Goal: Transaction & Acquisition: Purchase product/service

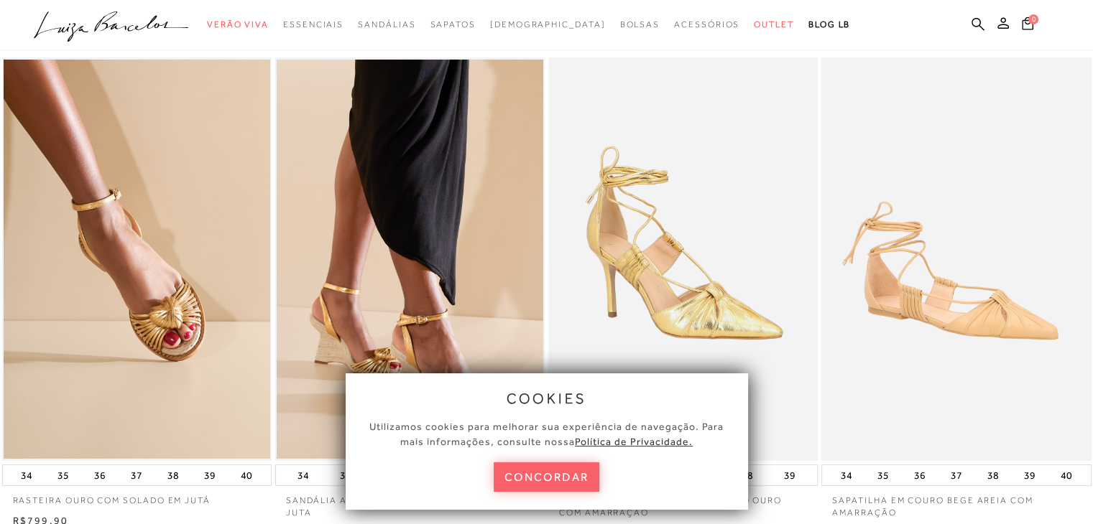
drag, startPoint x: 1098, startPoint y: 34, endPoint x: 1098, endPoint y: 43, distance: 8.6
click at [1092, 43] on html "Página da coleção de Verão Viva está carregada cookies Utilizamos cookies para …" at bounding box center [546, 219] width 1093 height 524
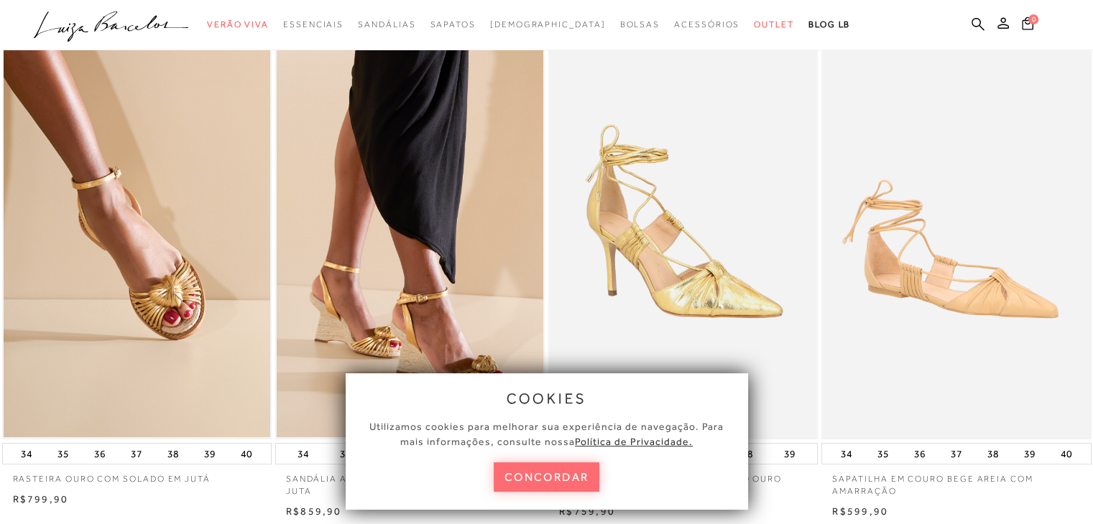
click at [574, 472] on button "concordar" at bounding box center [547, 477] width 106 height 29
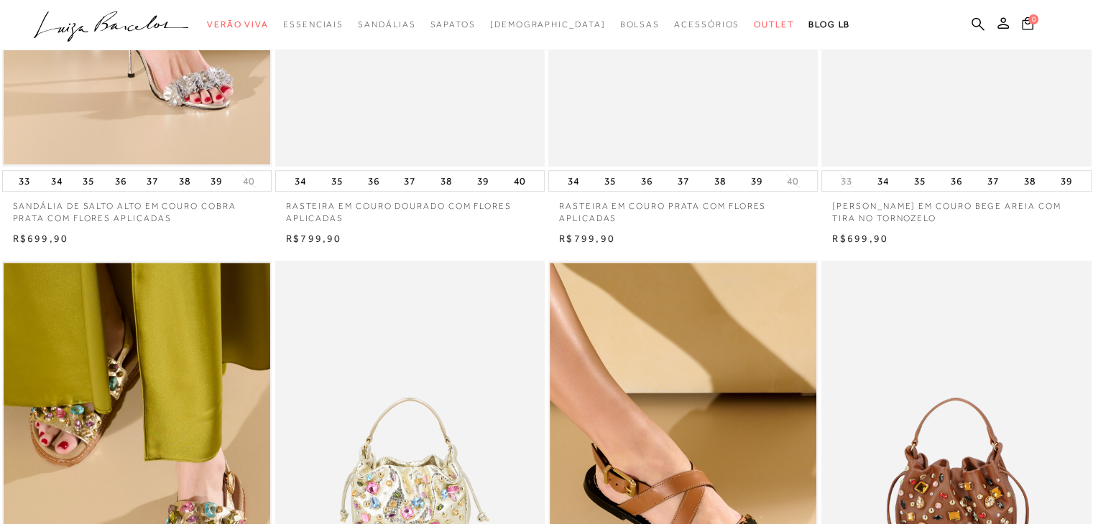
scroll to position [695, 0]
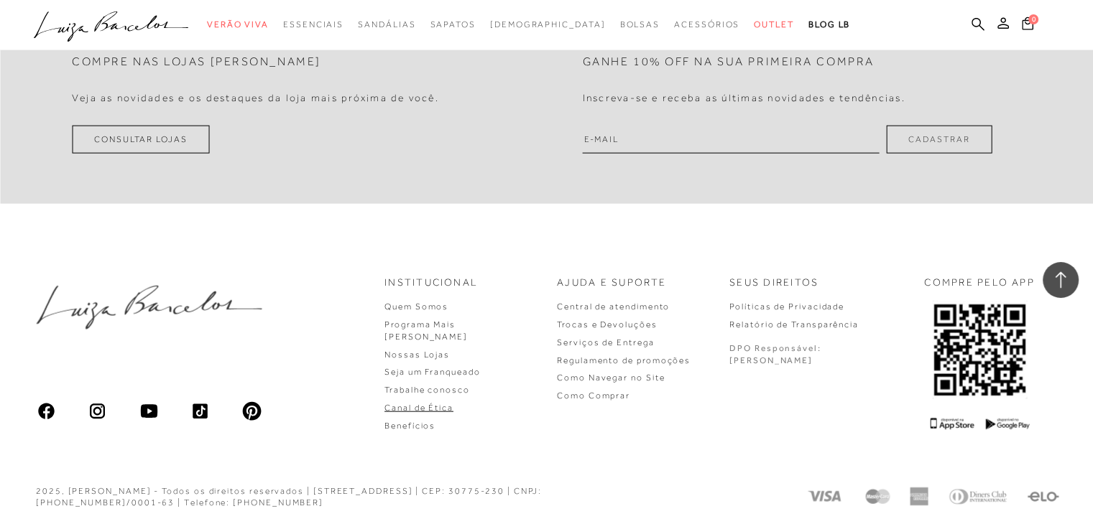
click at [453, 403] on link "Canal de Ética" at bounding box center [418, 408] width 69 height 10
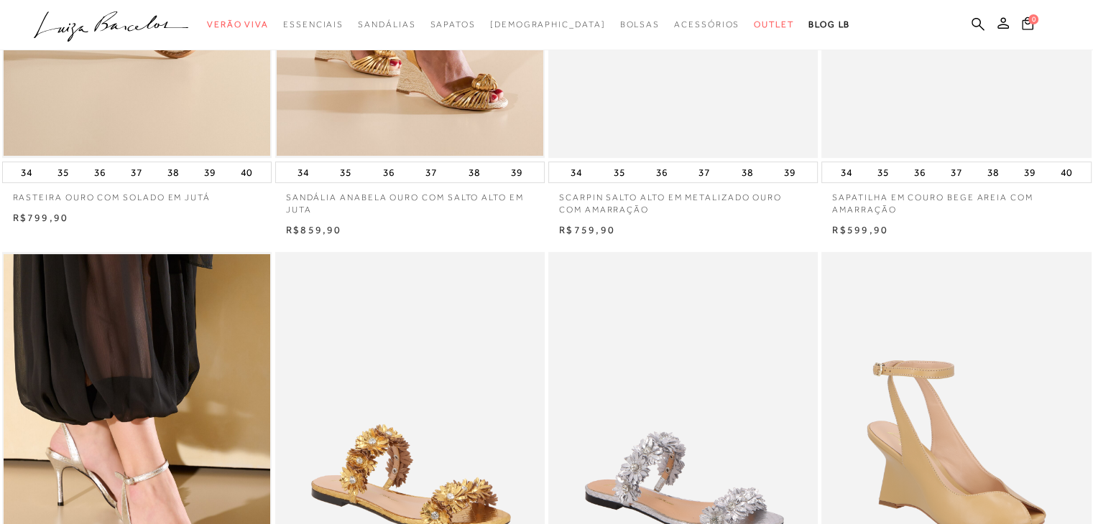
scroll to position [3290, 0]
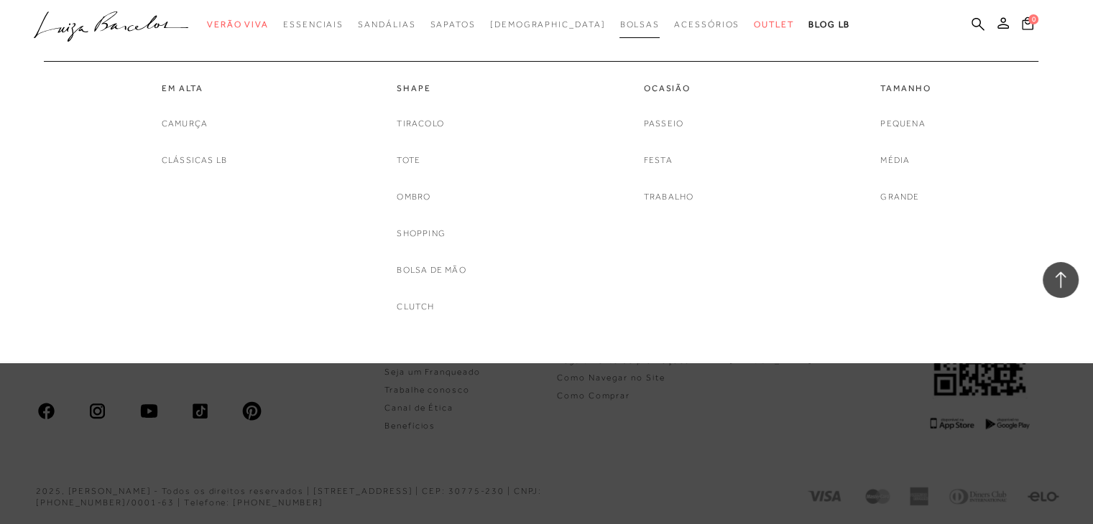
click at [619, 16] on link "Bolsas" at bounding box center [639, 24] width 40 height 27
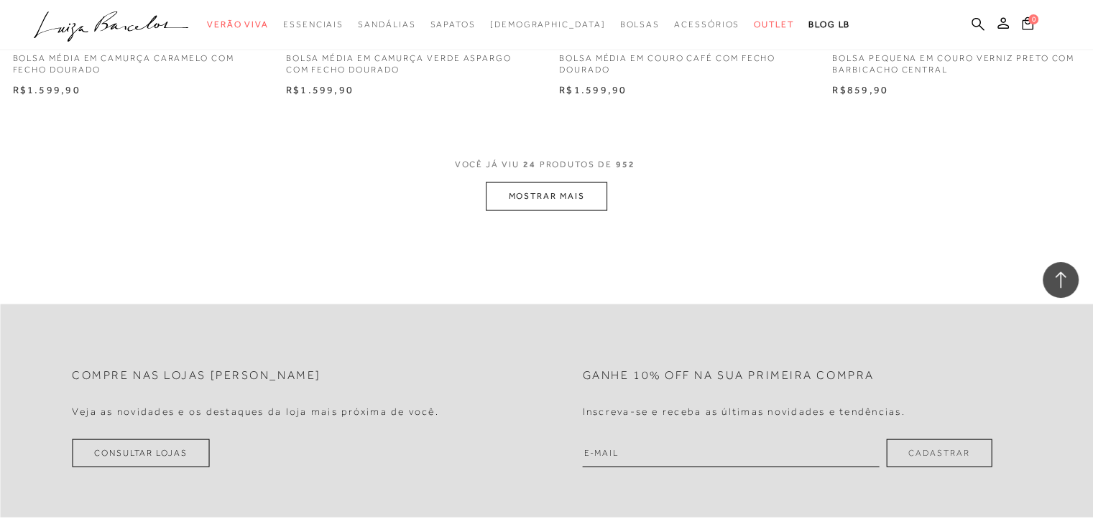
scroll to position [2910, 0]
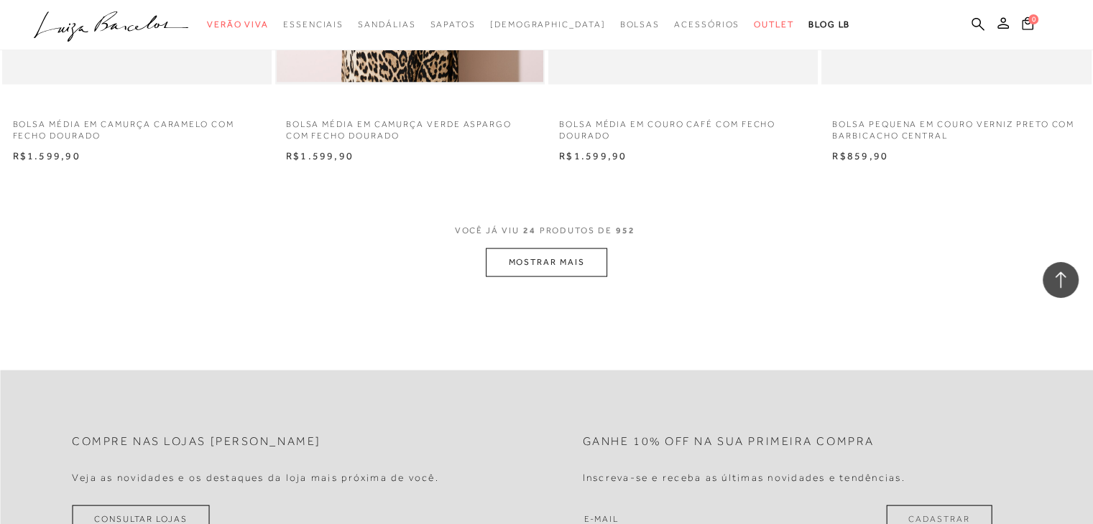
click at [532, 268] on button "MOSTRAR MAIS" at bounding box center [546, 263] width 121 height 28
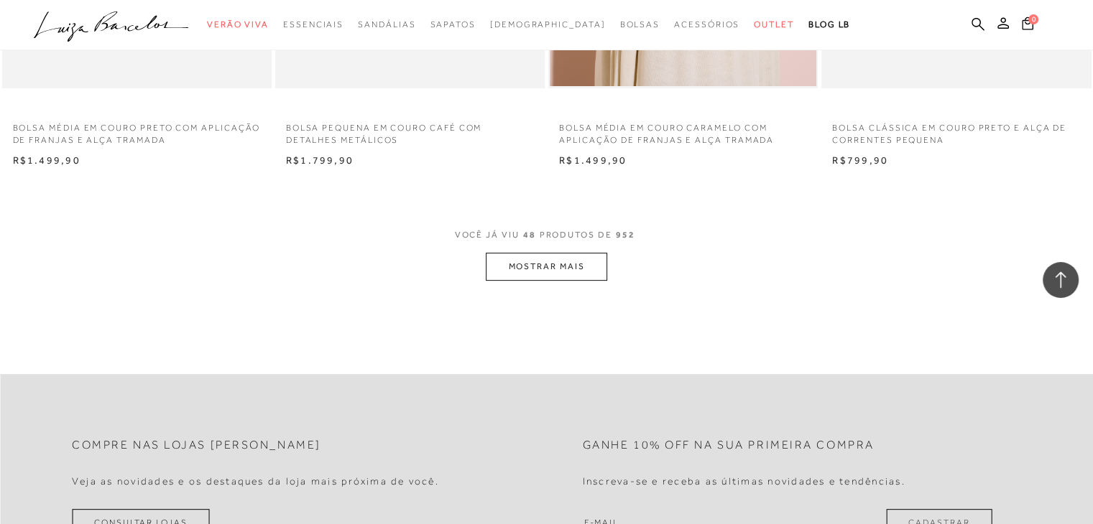
scroll to position [5996, 0]
